Goal: Find contact information: Find contact information

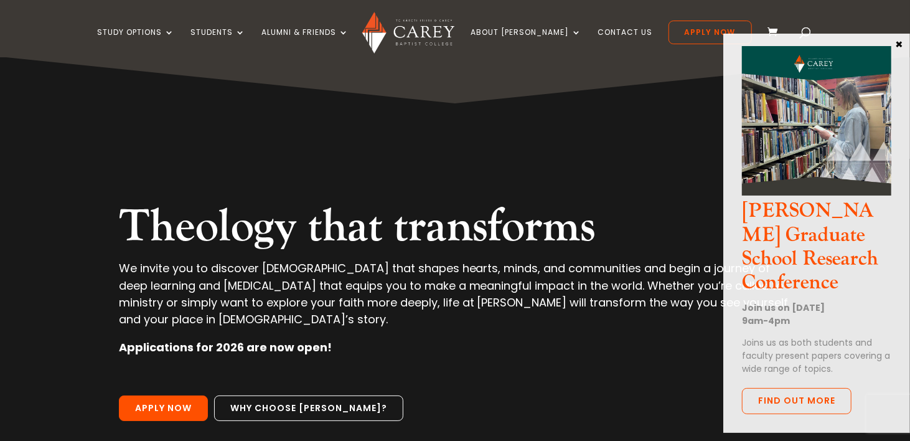
click at [897, 46] on button "×" at bounding box center [899, 43] width 12 height 11
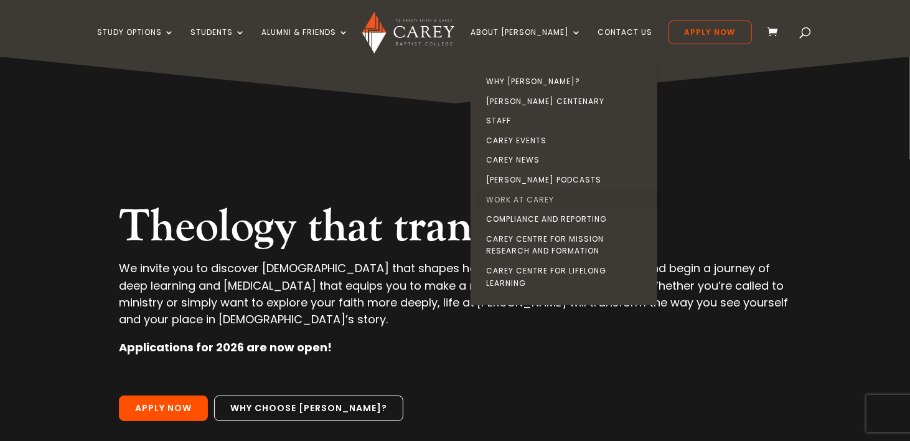
click at [541, 197] on link "Work at Carey" at bounding box center [567, 200] width 187 height 20
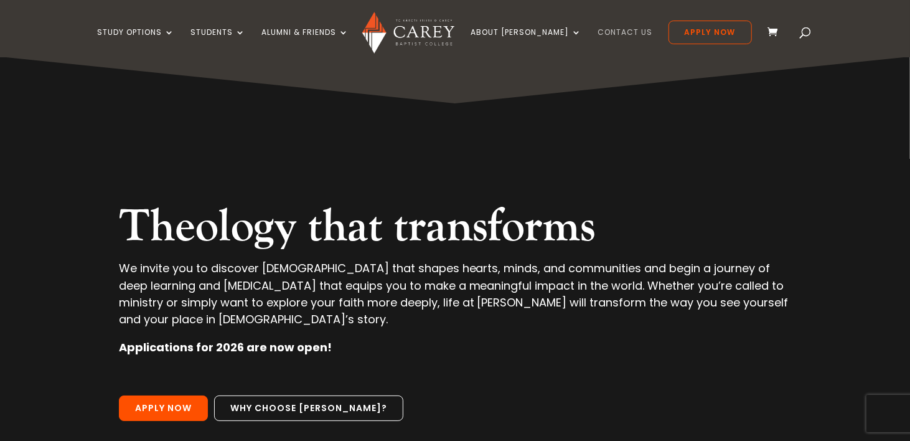
click at [598, 34] on link "Contact Us" at bounding box center [625, 42] width 55 height 29
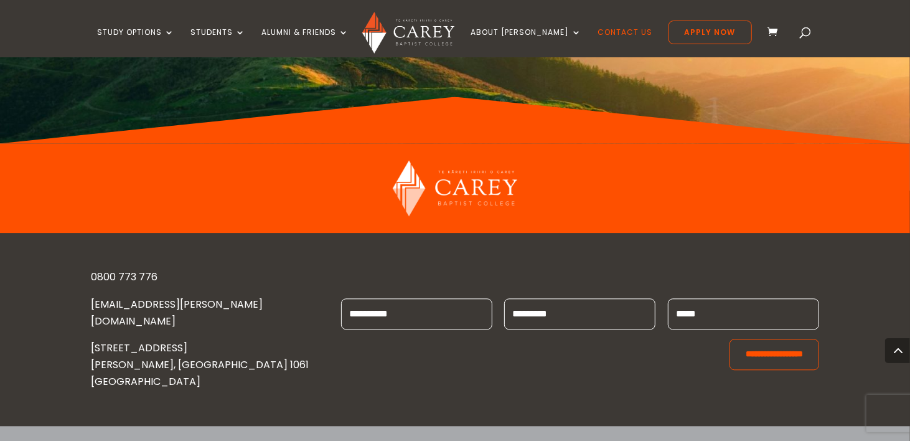
scroll to position [1723, 0]
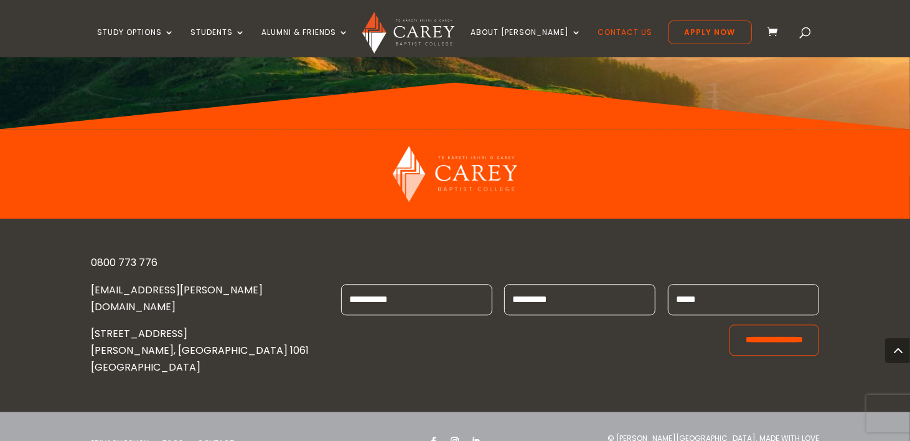
drag, startPoint x: 215, startPoint y: 317, endPoint x: 88, endPoint y: 318, distance: 127.6
click at [88, 318] on div "0800 773 776 ENQUIRIES@CAREY.AC.NZ 473 GREAT SOUTH ROAD PENROSE, AUCKLAND 1061 …" at bounding box center [455, 315] width 910 height 192
copy p "[STREET_ADDRESS]"
